Goal: Task Accomplishment & Management: Use online tool/utility

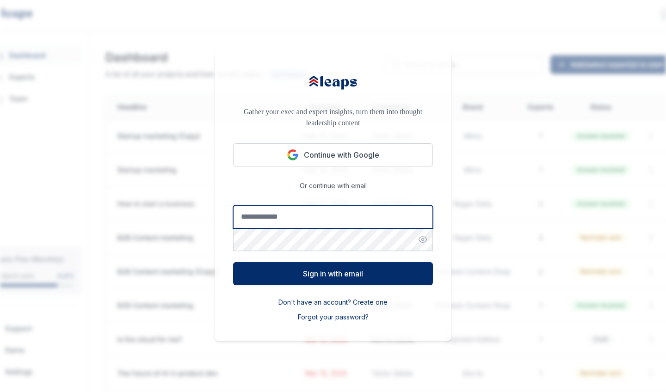
type input "**********"
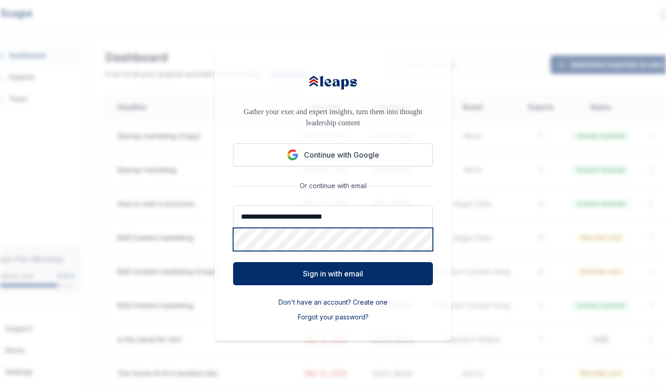
click at [333, 273] on button "Sign in with email" at bounding box center [333, 273] width 200 height 23
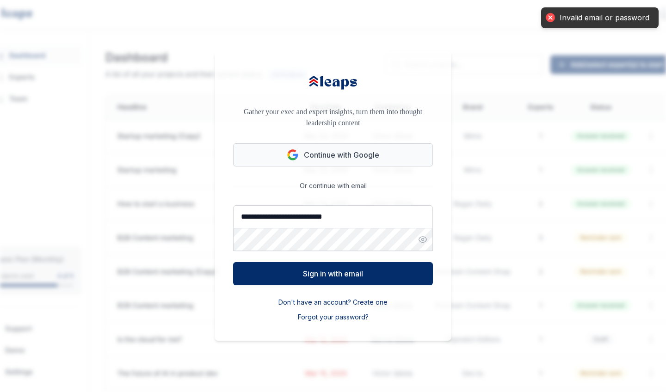
click at [329, 160] on button "Continue with Google" at bounding box center [333, 154] width 200 height 23
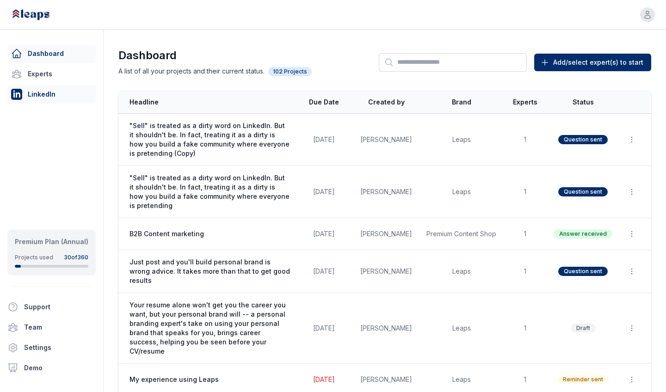
click at [29, 90] on link "LinkedIn" at bounding box center [51, 94] width 88 height 19
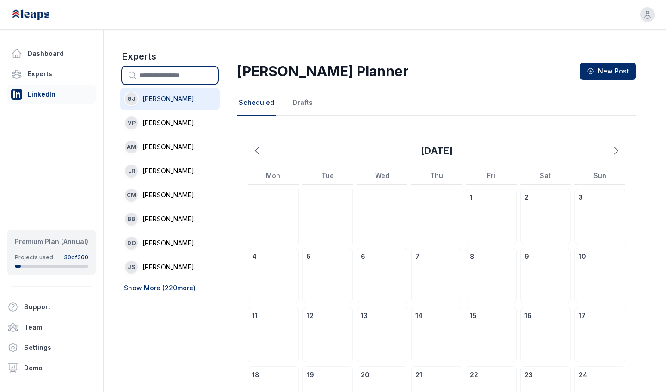
click at [162, 71] on input "text" at bounding box center [170, 76] width 96 height 18
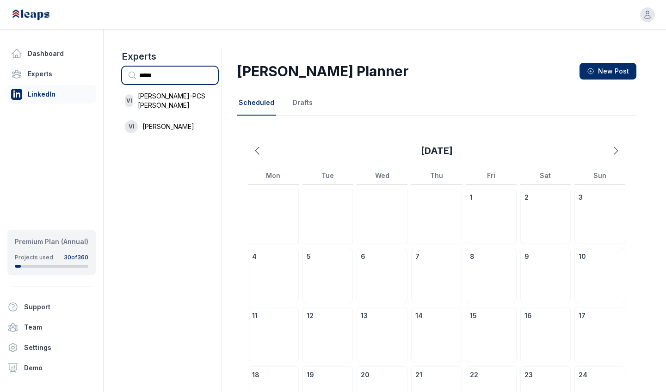
type input "******"
drag, startPoint x: 162, startPoint y: 71, endPoint x: 153, endPoint y: 120, distance: 49.4
click at [153, 122] on span "Victor Ijidola" at bounding box center [169, 126] width 52 height 9
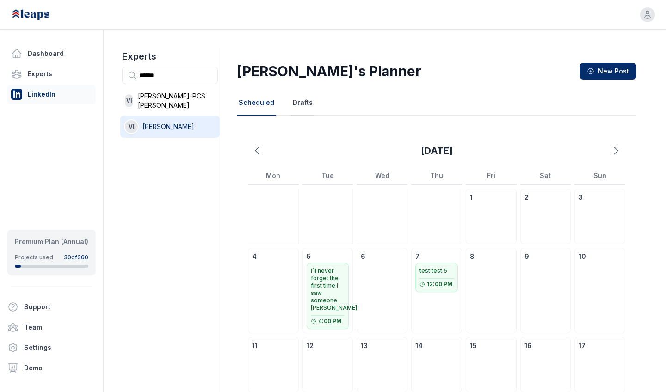
click at [300, 108] on button "Drafts" at bounding box center [303, 103] width 24 height 25
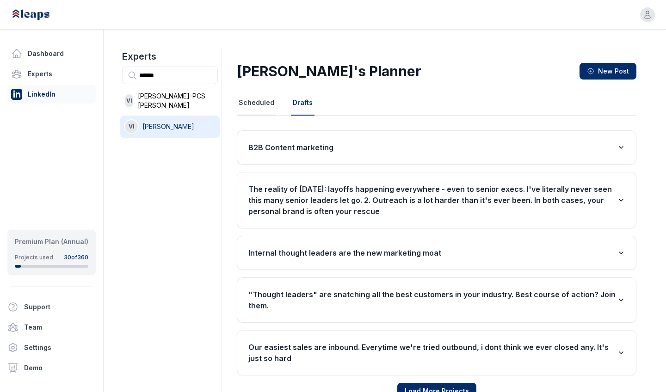
click at [250, 107] on button "Scheduled" at bounding box center [256, 103] width 39 height 25
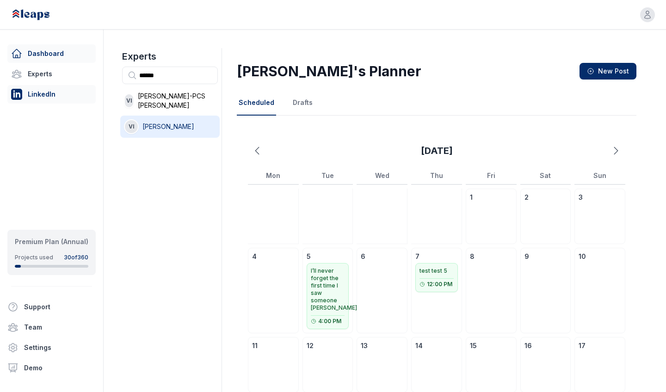
click at [50, 49] on link "Dashboard" at bounding box center [51, 53] width 88 height 19
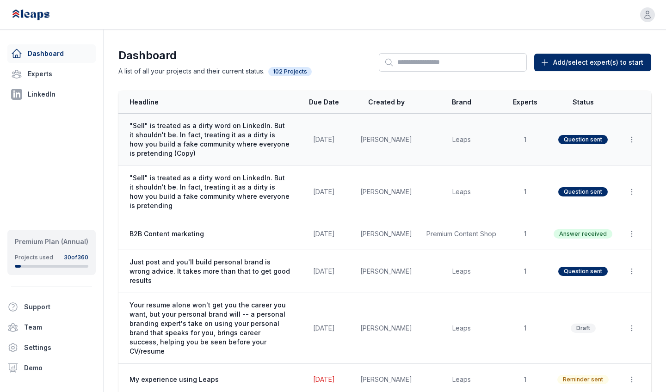
click at [323, 144] on td "Sep 4, 2025" at bounding box center [324, 140] width 56 height 52
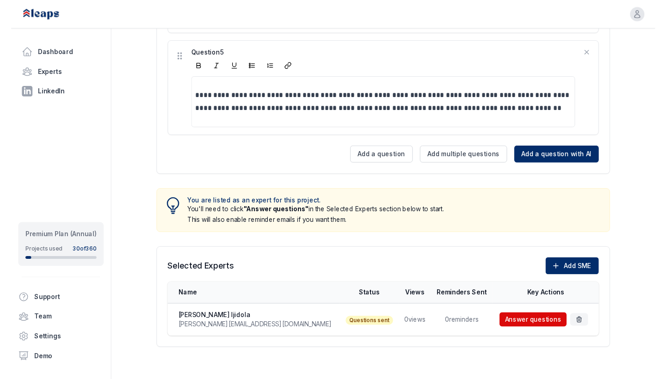
scroll to position [776, 0]
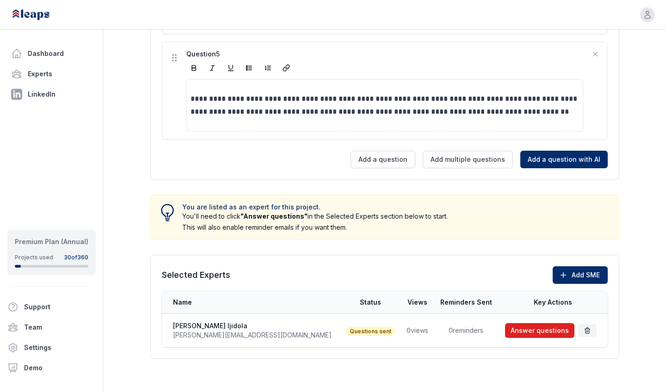
click at [527, 328] on button "Answer questions" at bounding box center [539, 330] width 69 height 15
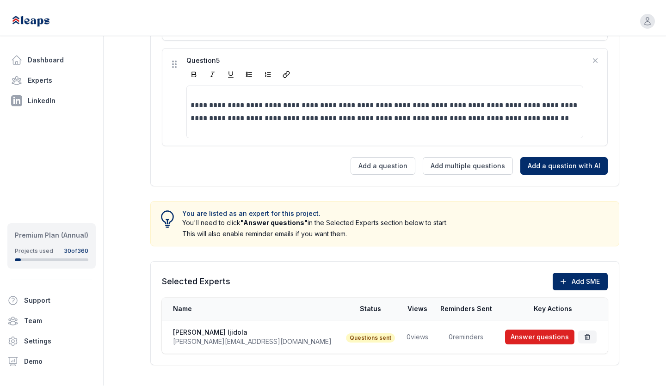
scroll to position [731, 0]
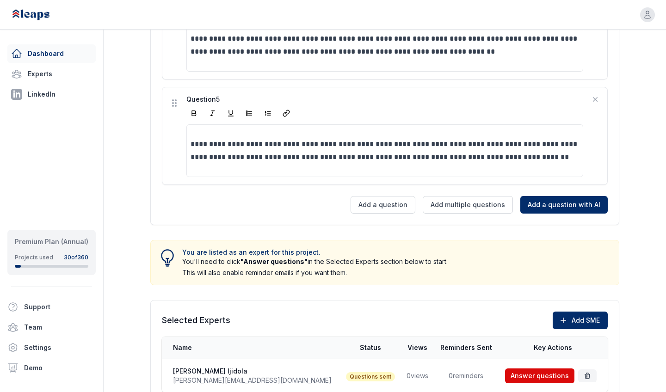
click at [43, 51] on link "Dashboard" at bounding box center [51, 53] width 88 height 19
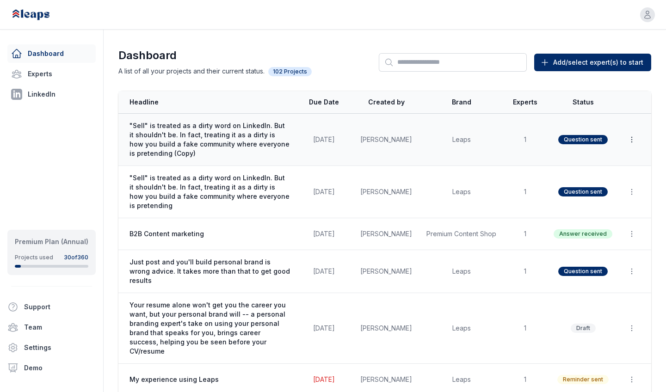
click at [632, 136] on icon "button" at bounding box center [631, 139] width 9 height 9
click at [608, 173] on button "Delete" at bounding box center [610, 178] width 59 height 17
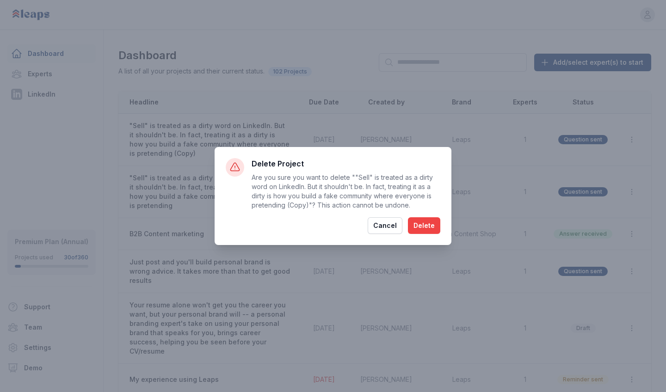
click at [438, 217] on button "Delete" at bounding box center [424, 225] width 32 height 17
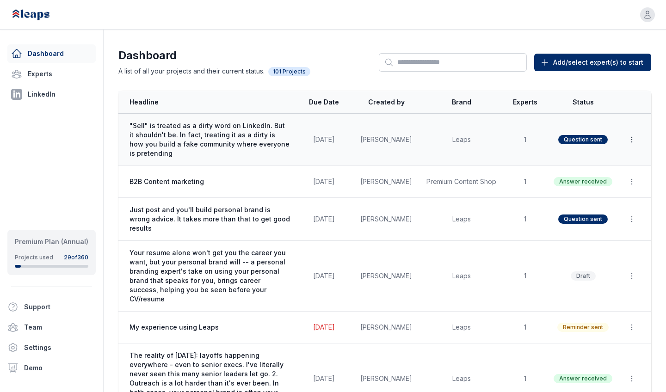
click at [634, 141] on icon "button" at bounding box center [631, 139] width 9 height 9
click at [609, 161] on button "Duplicate" at bounding box center [610, 162] width 59 height 17
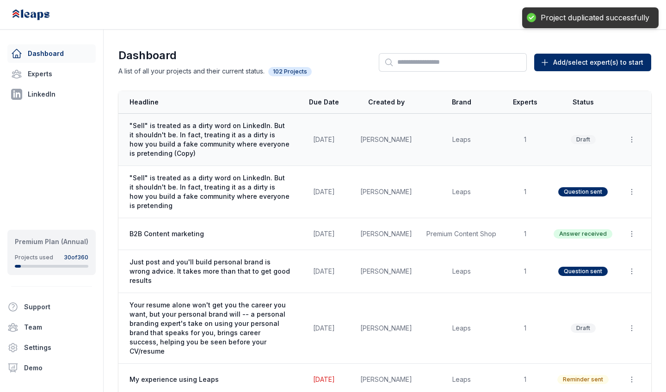
click at [363, 142] on td "Victor Ijidola" at bounding box center [386, 140] width 69 height 52
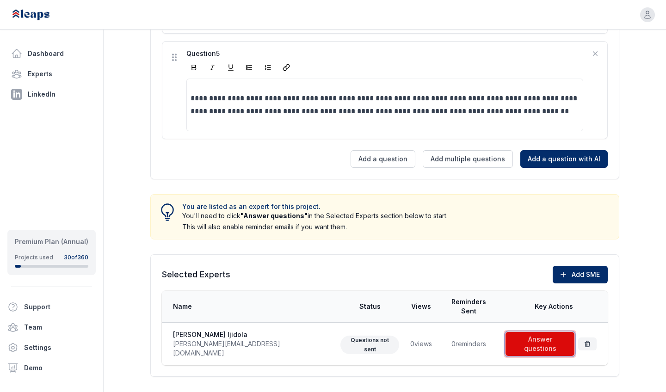
scroll to position [776, 0]
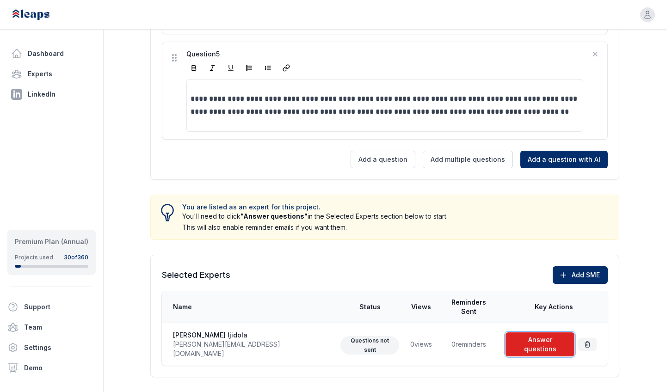
click at [552, 332] on span at bounding box center [540, 345] width 73 height 28
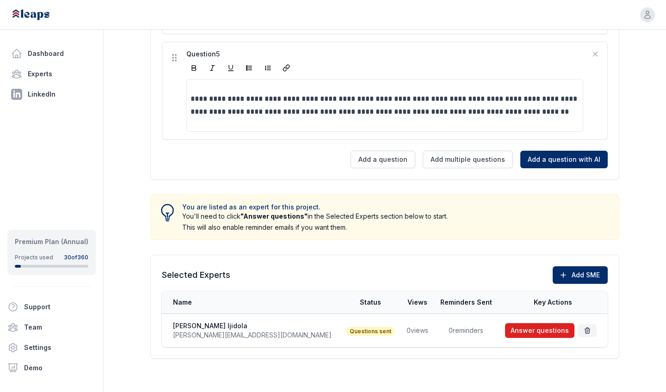
click at [514, 323] on button "Answer questions" at bounding box center [539, 330] width 69 height 15
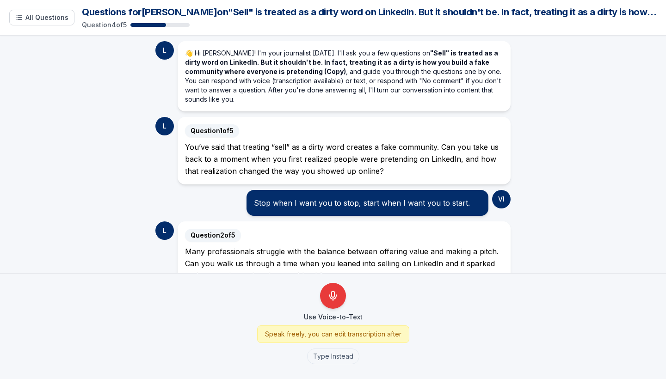
scroll to position [225, 0]
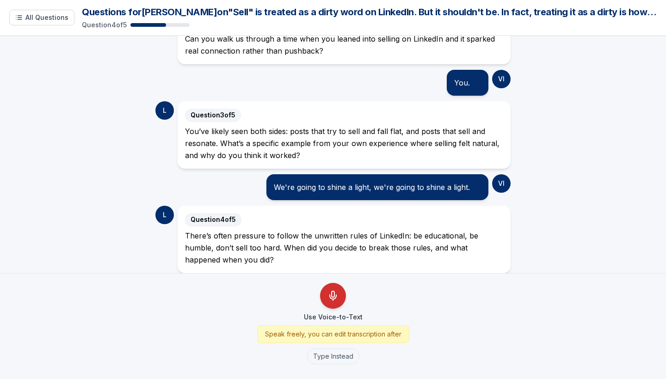
click at [330, 295] on icon "Use Voice-to-Text" at bounding box center [333, 296] width 11 height 11
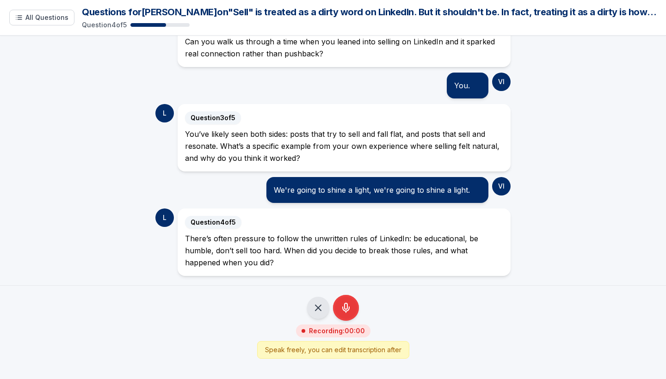
scroll to position [213, 0]
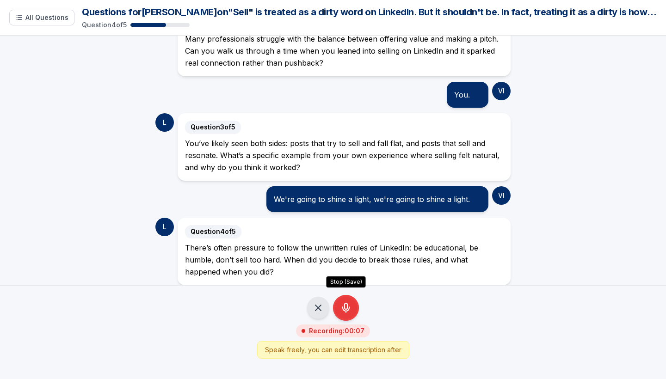
click at [347, 307] on icon "Stop Recording - Save Audio" at bounding box center [346, 307] width 3 height 6
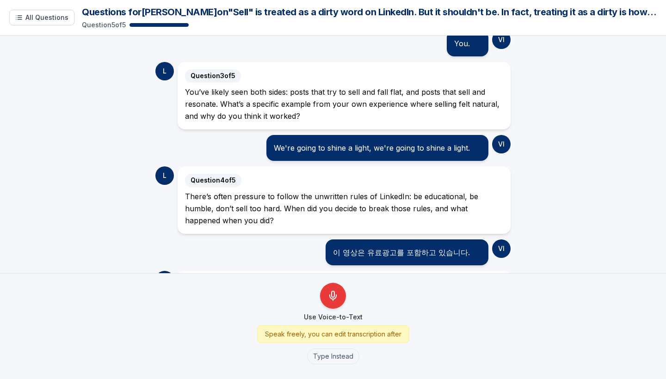
scroll to position [329, 0]
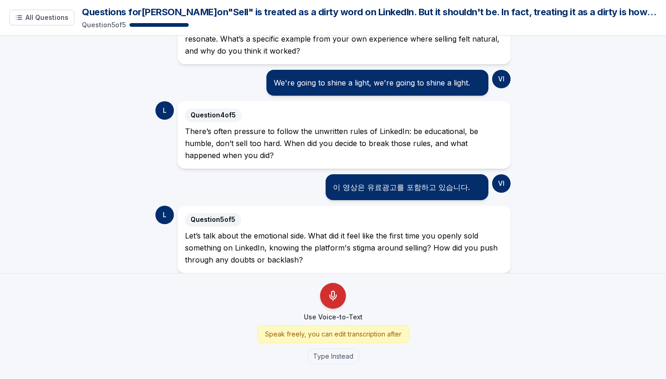
click at [329, 303] on button "Use Voice-to-Text" at bounding box center [333, 296] width 26 height 26
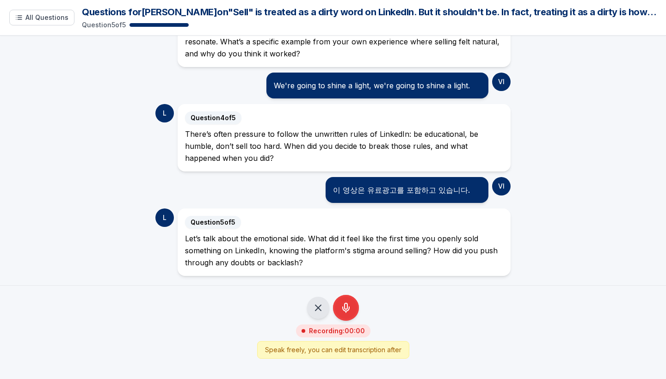
scroll to position [317, 0]
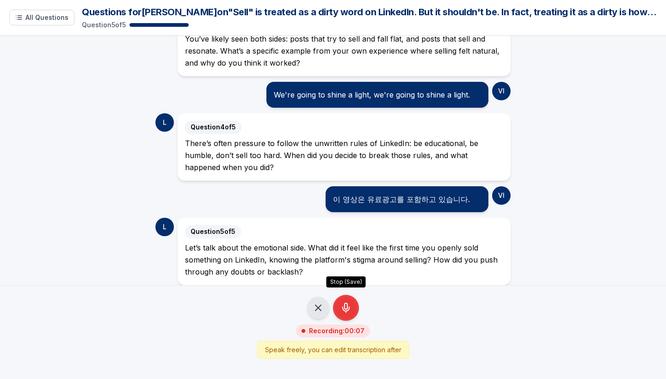
click at [346, 313] on line "Stop Recording - Save Audio" at bounding box center [346, 311] width 0 height 1
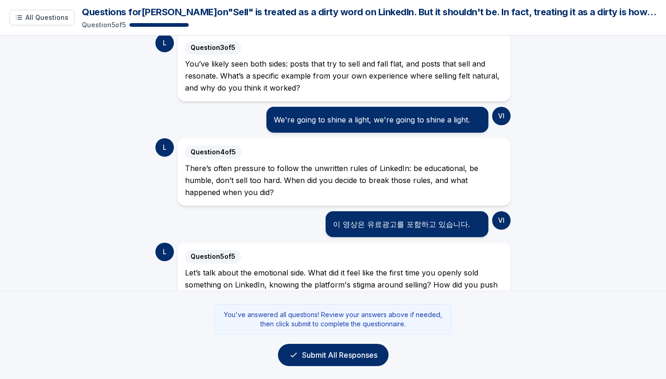
scroll to position [343, 0]
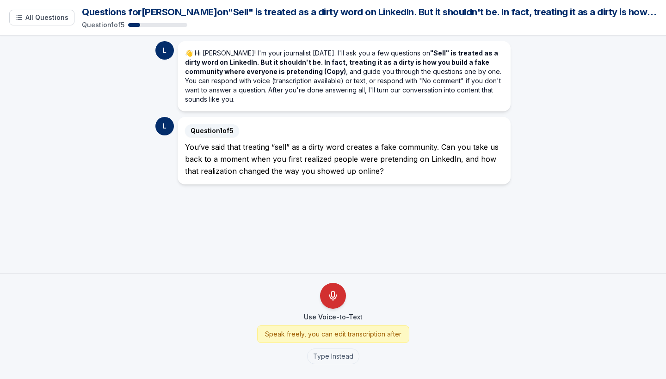
click at [331, 298] on icon "Use Voice-to-Text" at bounding box center [333, 297] width 6 height 4
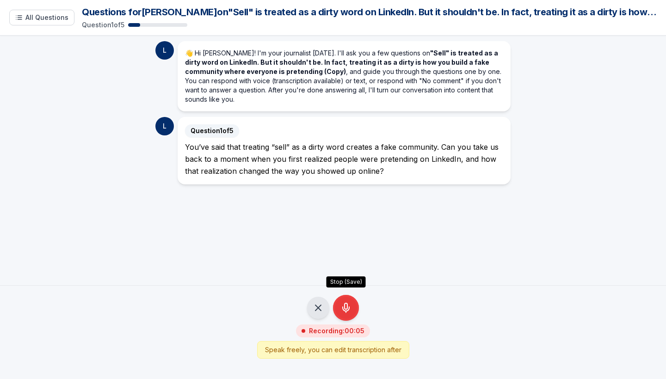
click at [342, 307] on icon "Stop Recording - Save Audio" at bounding box center [346, 308] width 11 height 11
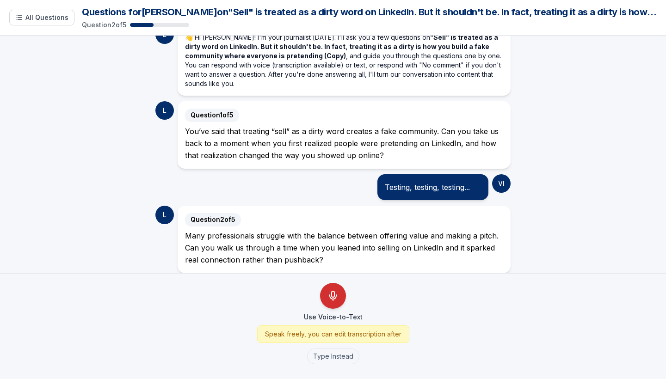
click at [332, 307] on button "Use Voice-to-Text" at bounding box center [333, 296] width 26 height 26
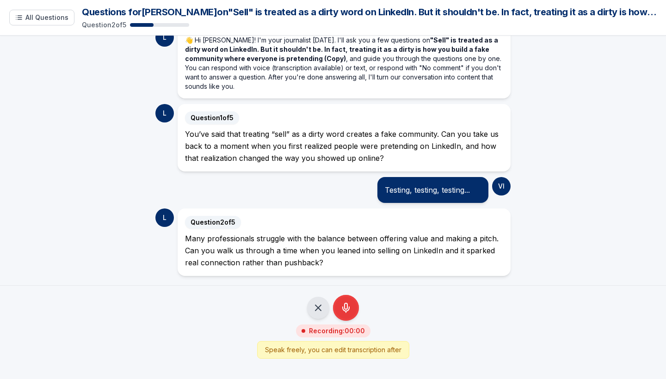
scroll to position [4, 0]
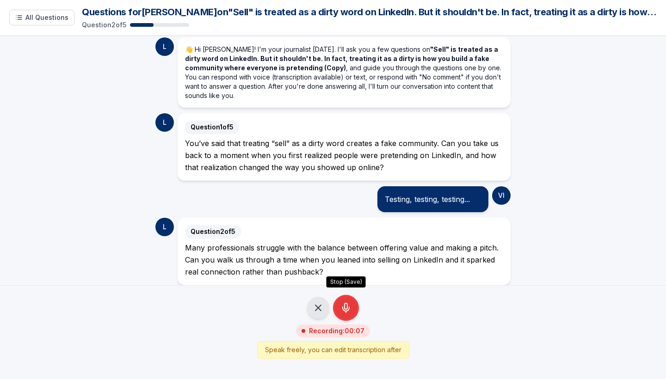
click at [354, 309] on button "Stop (Save)" at bounding box center [346, 308] width 26 height 26
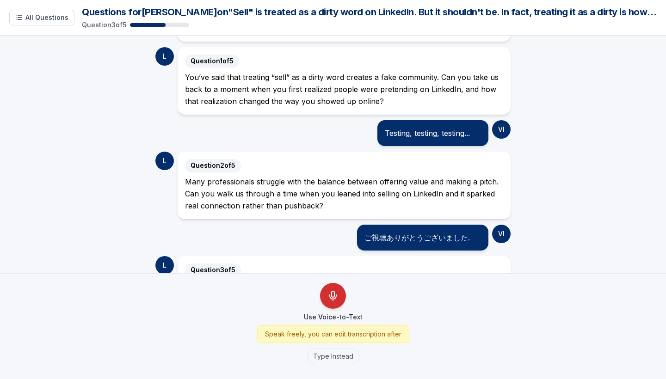
scroll to position [120, 0]
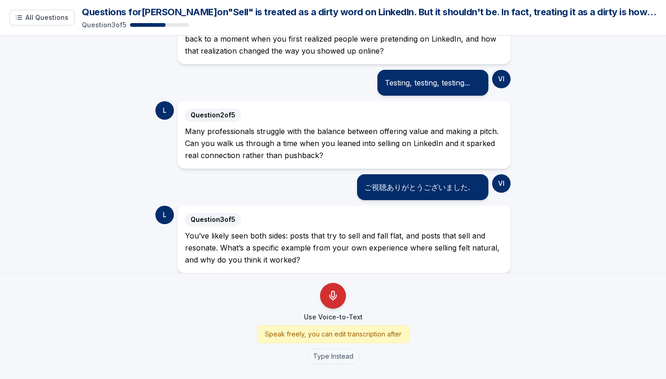
click at [332, 294] on icon "Use Voice-to-Text" at bounding box center [333, 294] width 3 height 6
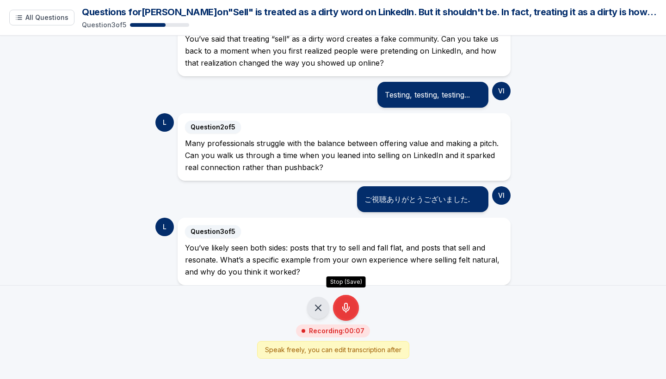
click at [343, 304] on icon "Stop Recording - Save Audio" at bounding box center [346, 308] width 11 height 11
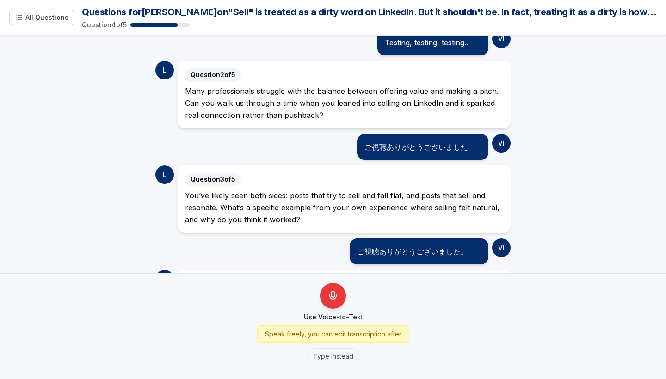
scroll to position [225, 0]
